Goal: Task Accomplishment & Management: Manage account settings

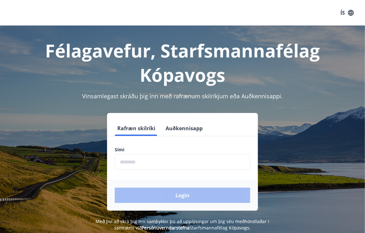
click at [143, 162] on input "phone" at bounding box center [182, 162] width 135 height 16
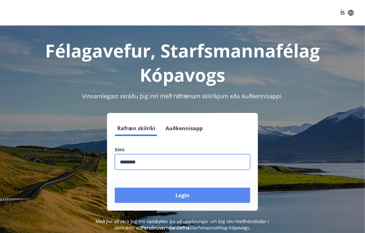
type input "********"
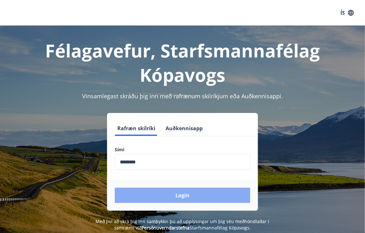
click at [181, 196] on button "Login" at bounding box center [182, 195] width 135 height 15
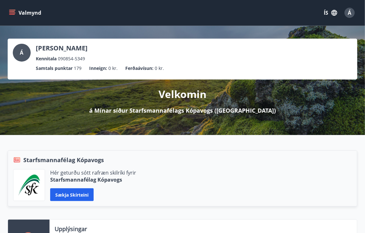
click at [12, 11] on icon "menu" at bounding box center [12, 11] width 6 height 1
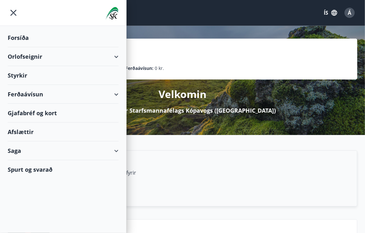
click at [115, 58] on div "Orlofseignir" at bounding box center [63, 56] width 111 height 19
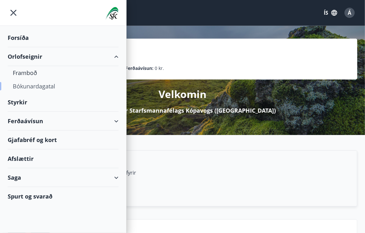
click at [32, 85] on div "Bókunardagatal" at bounding box center [63, 86] width 101 height 13
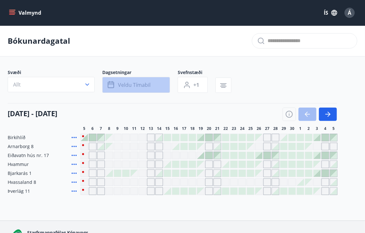
click at [130, 86] on span "Veldu tímabil" at bounding box center [134, 84] width 33 height 7
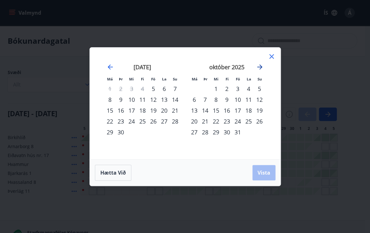
click at [259, 67] on icon "Move forward to switch to the next month." at bounding box center [259, 67] width 5 height 5
click at [130, 90] on div "1" at bounding box center [131, 88] width 11 height 11
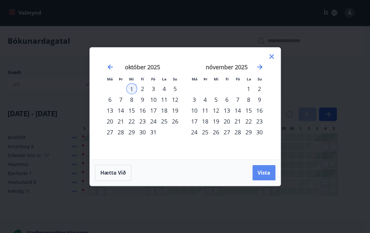
click at [258, 168] on button "Vista" at bounding box center [263, 172] width 23 height 15
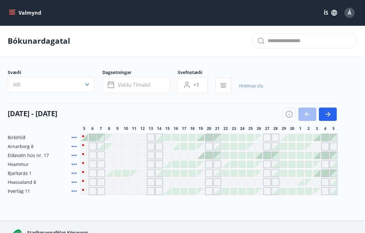
click at [247, 86] on link "Hreinsa síu" at bounding box center [251, 86] width 24 height 14
click at [330, 114] on icon "button" at bounding box center [329, 114] width 3 height 5
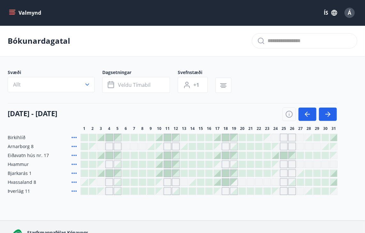
click at [109, 136] on div at bounding box center [109, 137] width 7 height 7
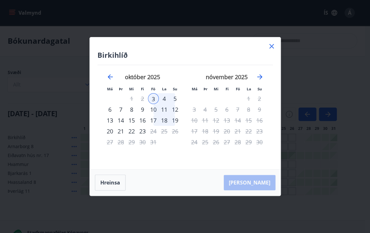
click at [272, 47] on icon at bounding box center [271, 46] width 4 height 4
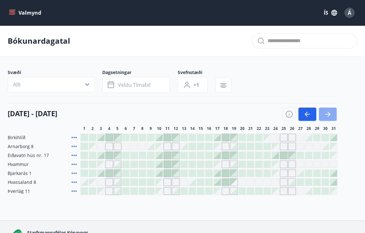
click at [329, 114] on icon "button" at bounding box center [329, 114] width 3 height 5
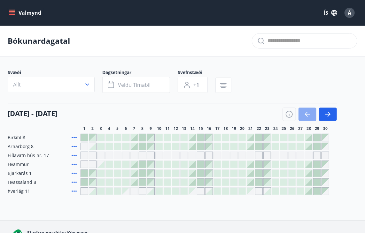
click at [309, 115] on icon "button" at bounding box center [308, 115] width 8 height 8
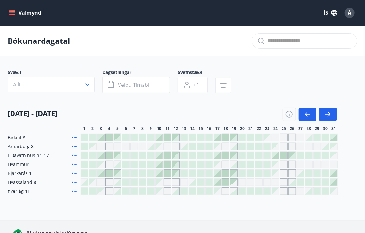
click at [101, 145] on div "Gráir dagar eru ekki bókanlegir" at bounding box center [101, 147] width 8 height 8
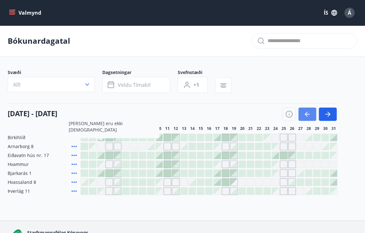
click at [305, 115] on icon "button" at bounding box center [308, 115] width 8 height 8
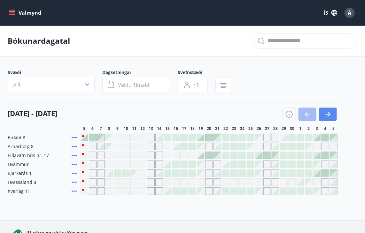
click at [328, 116] on icon "button" at bounding box center [328, 115] width 8 height 8
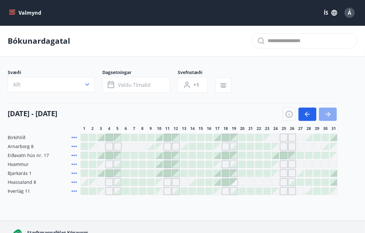
click at [328, 116] on icon "button" at bounding box center [328, 115] width 8 height 8
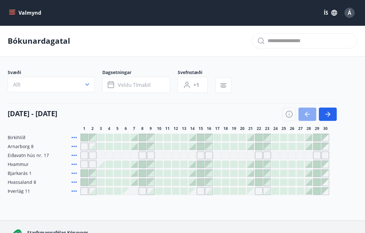
click at [307, 114] on icon "button" at bounding box center [307, 114] width 5 height 1
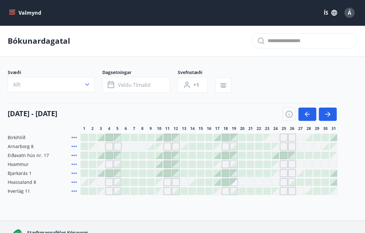
click at [13, 12] on icon "menu" at bounding box center [12, 13] width 6 height 6
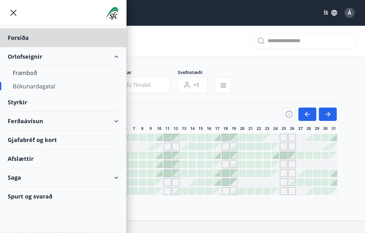
click at [13, 101] on div "Styrkir" at bounding box center [63, 102] width 111 height 19
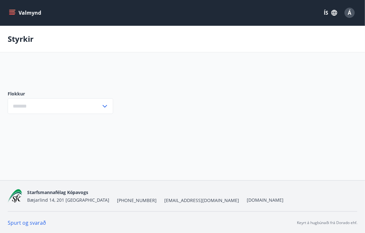
type input "***"
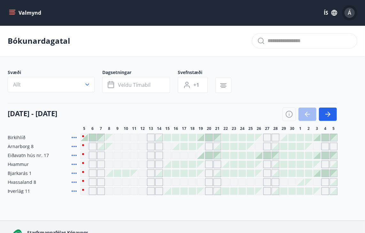
click at [350, 16] on span "Á" at bounding box center [350, 12] width 4 height 7
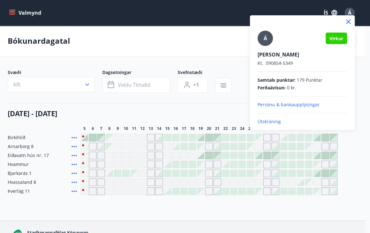
click at [265, 121] on p "Útskráning" at bounding box center [302, 122] width 89 height 6
